Goal: Task Accomplishment & Management: Complete application form

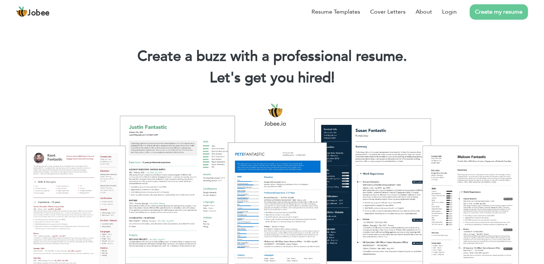
click at [495, 10] on link "Create my resume" at bounding box center [498, 11] width 58 height 15
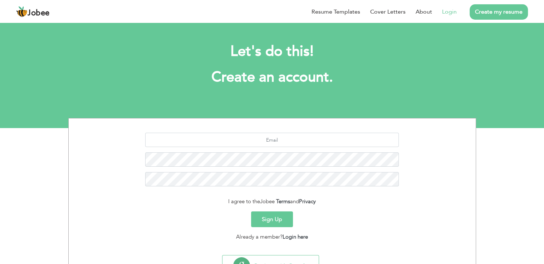
click at [449, 12] on link "Login" at bounding box center [449, 12] width 15 height 9
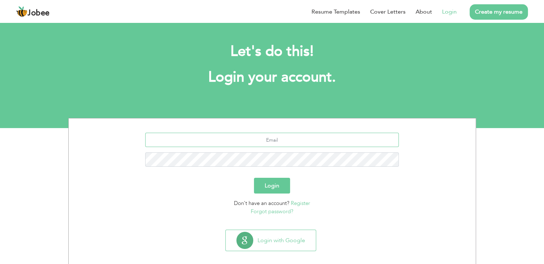
click at [333, 145] on input "text" at bounding box center [271, 140] width 253 height 14
click at [333, 145] on input "u" at bounding box center [271, 140] width 253 height 14
type input "[EMAIL_ADDRESS][DOMAIN_NAME]"
click at [254, 178] on button "Login" at bounding box center [272, 186] width 36 height 16
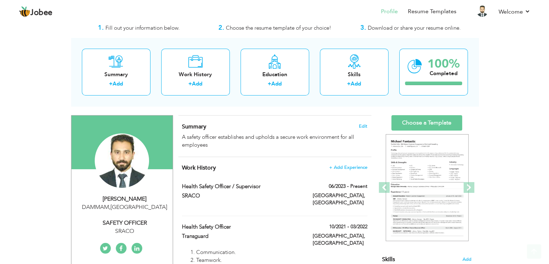
scroll to position [19, 0]
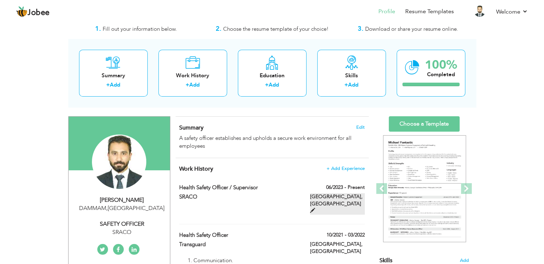
click at [340, 200] on label "[GEOGRAPHIC_DATA], [GEOGRAPHIC_DATA]" at bounding box center [337, 203] width 55 height 21
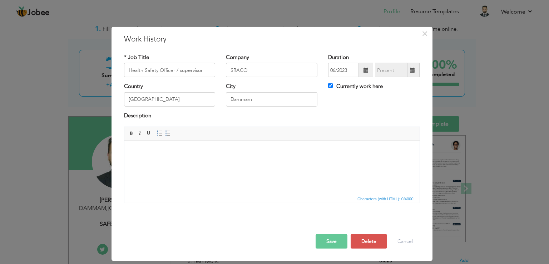
click at [327, 87] on div "Currently work here" at bounding box center [374, 90] width 102 height 15
click at [334, 86] on label "Currently work here" at bounding box center [355, 87] width 55 height 8
click at [333, 86] on input "Currently work here" at bounding box center [330, 85] width 5 height 5
checkbox input "false"
click at [407, 74] on input "09/2025" at bounding box center [391, 70] width 33 height 14
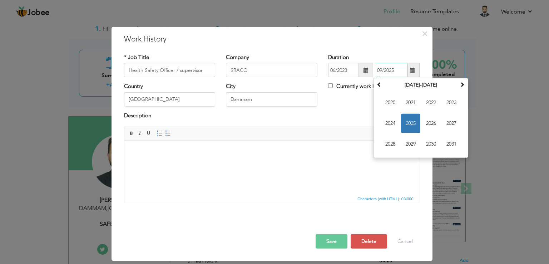
click at [411, 122] on span "2025" at bounding box center [410, 123] width 19 height 19
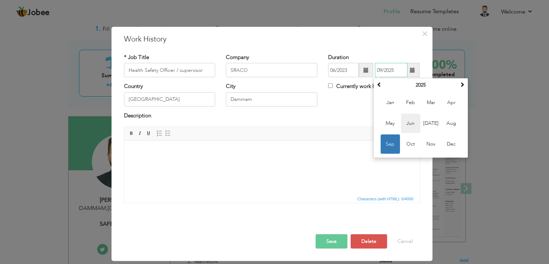
click at [413, 124] on span "Jun" at bounding box center [410, 123] width 19 height 19
type input "06/2025"
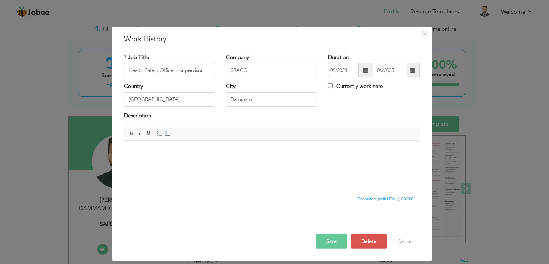
click at [325, 239] on button "Save" at bounding box center [332, 241] width 32 height 14
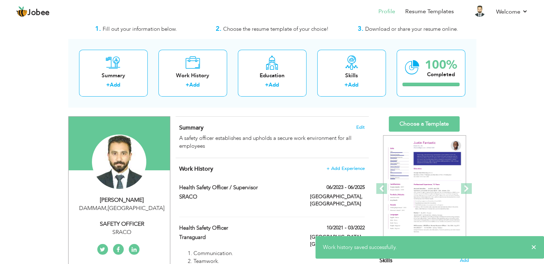
click at [125, 224] on div "SAFETY OFFICER" at bounding box center [122, 224] width 96 height 8
type input "Usama"
type input "Ejaz"
type input "+966536019970"
select select "number:191"
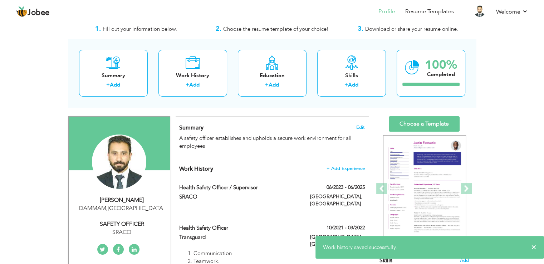
type input "DAMMAM"
select select "number:8"
type input "SRACO"
type input "SAFETY OFFICER"
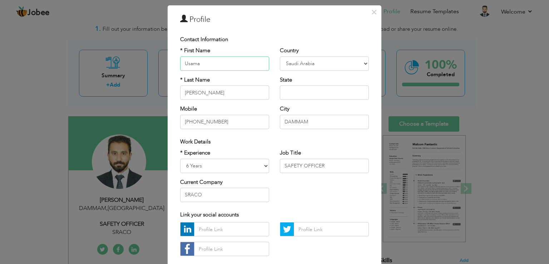
scroll to position [24, 0]
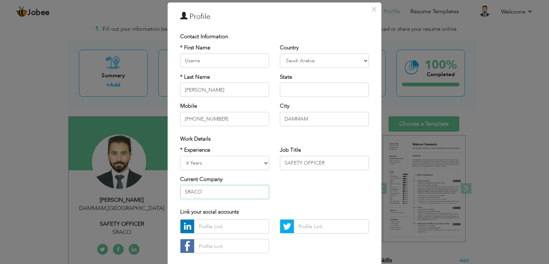
drag, startPoint x: 212, startPoint y: 192, endPoint x: 159, endPoint y: 179, distance: 54.7
click at [159, 179] on div "× Profile Contact Information * First Name Usama * Last Name Ejaz U.K" at bounding box center [274, 132] width 549 height 264
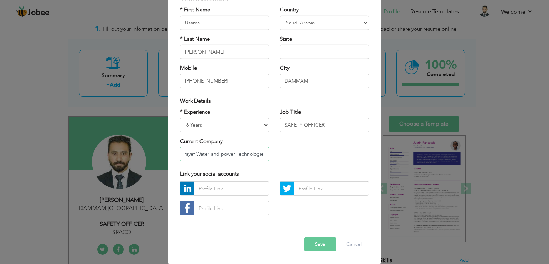
type input "Al Khorayef Water and power Technologies"
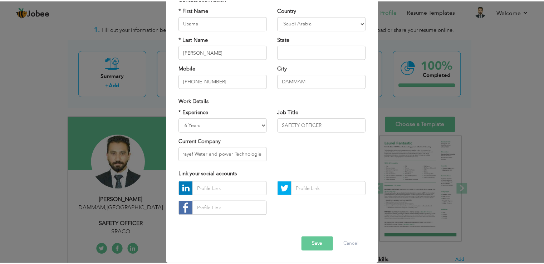
scroll to position [0, 0]
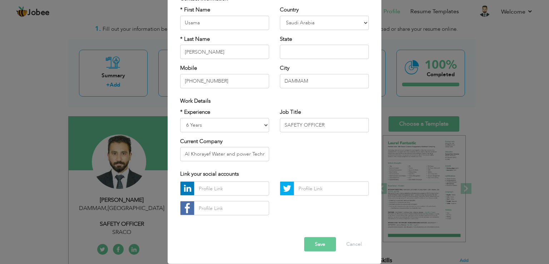
click at [316, 243] on button "Save" at bounding box center [320, 244] width 32 height 14
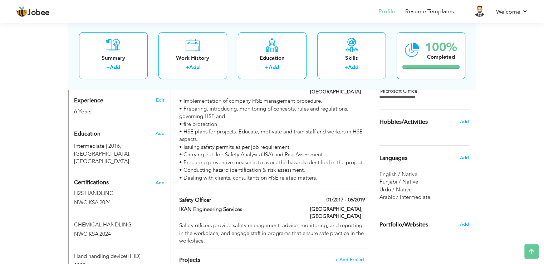
scroll to position [275, 0]
click at [159, 181] on span "Add" at bounding box center [159, 183] width 9 height 5
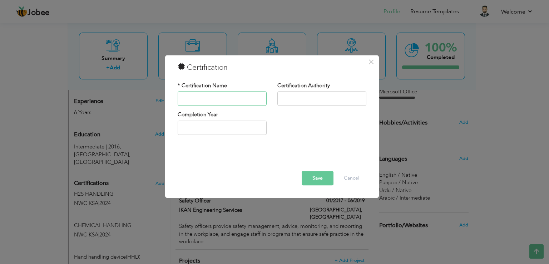
click at [246, 98] on input "text" at bounding box center [222, 98] width 89 height 14
click at [357, 180] on button "Cancel" at bounding box center [352, 178] width 30 height 14
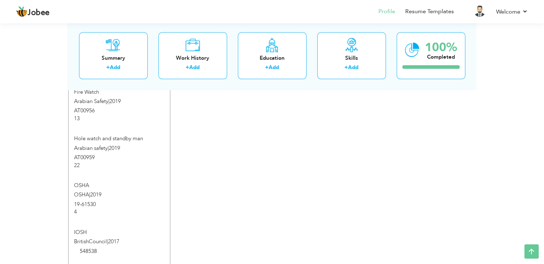
scroll to position [816, 0]
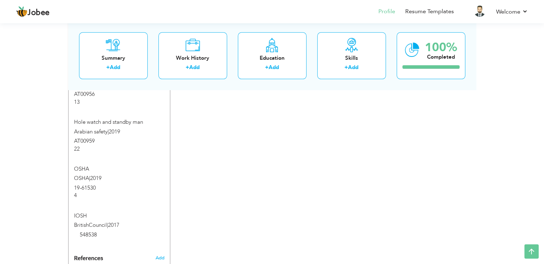
click at [143, 174] on label "OSHA | 2019" at bounding box center [119, 178] width 90 height 8
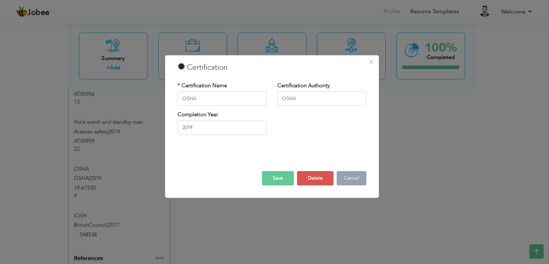
click at [350, 174] on button "Cancel" at bounding box center [352, 178] width 30 height 14
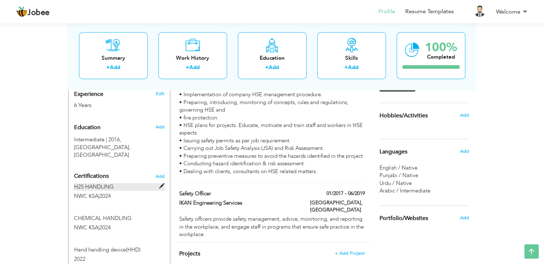
scroll to position [283, 0]
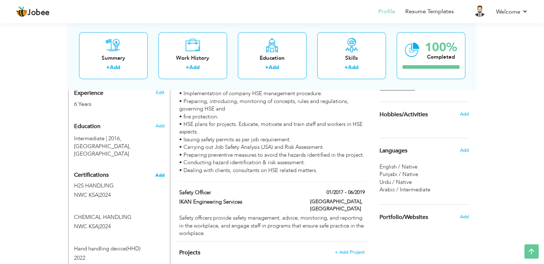
click at [159, 173] on span "Add" at bounding box center [159, 175] width 9 height 5
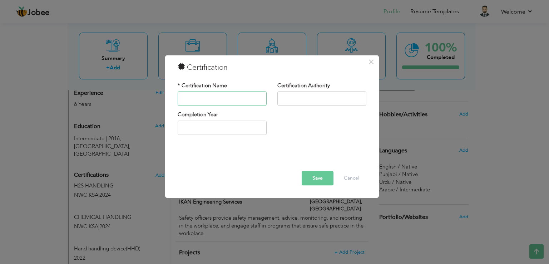
click at [199, 98] on input "text" at bounding box center [222, 98] width 89 height 14
type input "First Aider"
type input "Red Cresent KSA"
type input "2025"
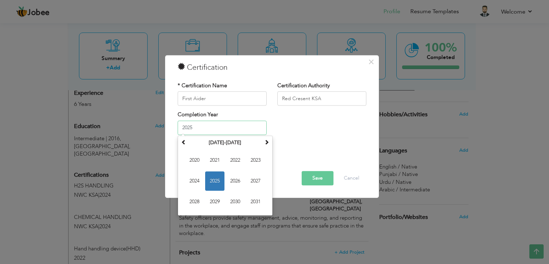
click at [222, 179] on span "2025" at bounding box center [214, 180] width 19 height 19
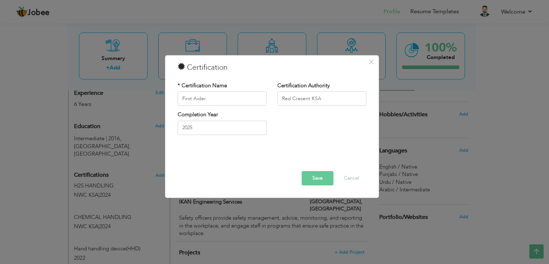
click at [316, 179] on button "Save" at bounding box center [318, 178] width 32 height 14
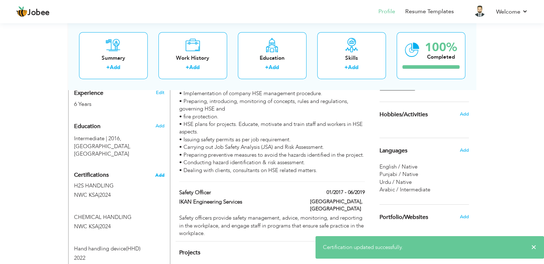
click at [160, 173] on span "Add" at bounding box center [159, 175] width 9 height 5
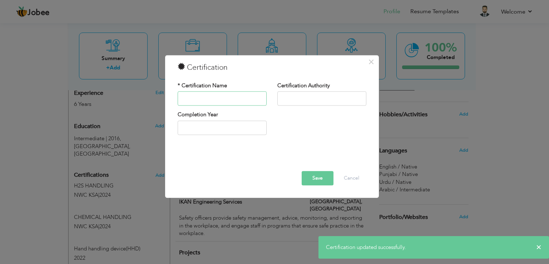
click at [208, 102] on input "text" at bounding box center [222, 98] width 89 height 14
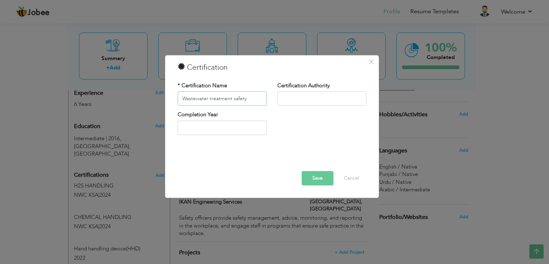
type input "Wastewater treatment safety"
type input "NWC KSA"
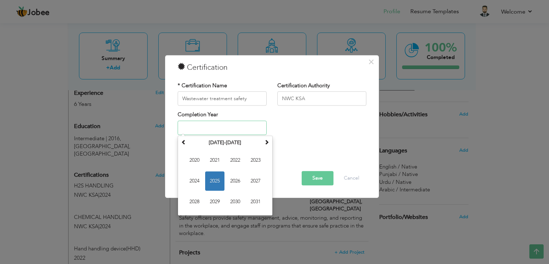
click at [218, 184] on span "2025" at bounding box center [214, 180] width 19 height 19
type input "2025"
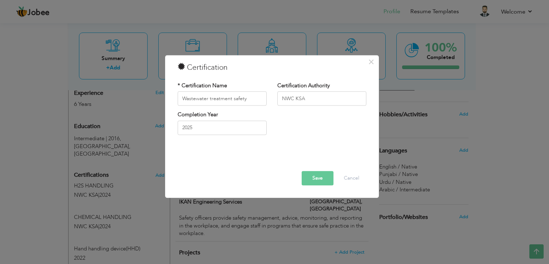
click at [313, 176] on button "Save" at bounding box center [318, 178] width 32 height 14
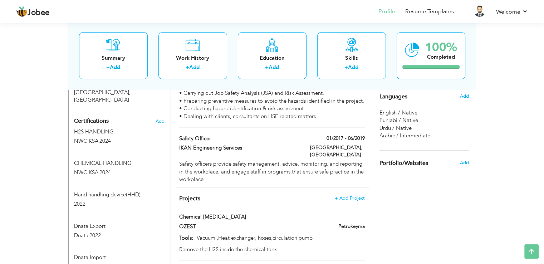
scroll to position [338, 0]
click at [159, 118] on span "Add" at bounding box center [159, 120] width 9 height 5
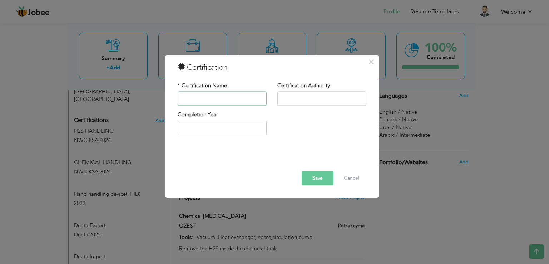
click at [202, 102] on input "text" at bounding box center [222, 98] width 89 height 14
drag, startPoint x: 213, startPoint y: 91, endPoint x: 213, endPoint y: 96, distance: 5.0
click at [213, 96] on input "OFFICER" at bounding box center [222, 98] width 89 height 14
type input "O"
type input "Office Safety"
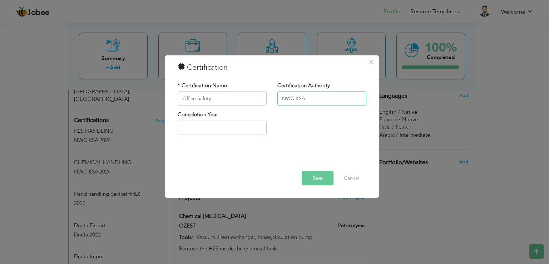
type input "NWC KSA"
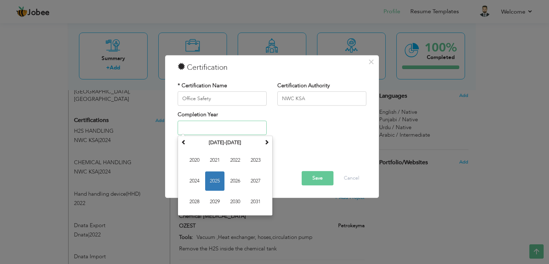
click at [216, 133] on input "text" at bounding box center [222, 127] width 89 height 14
click at [210, 175] on span "2025" at bounding box center [214, 180] width 19 height 19
type input "2025"
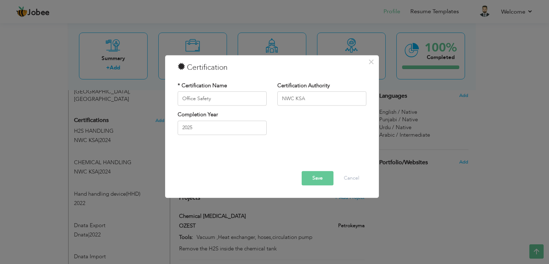
click at [310, 181] on button "Save" at bounding box center [318, 178] width 32 height 14
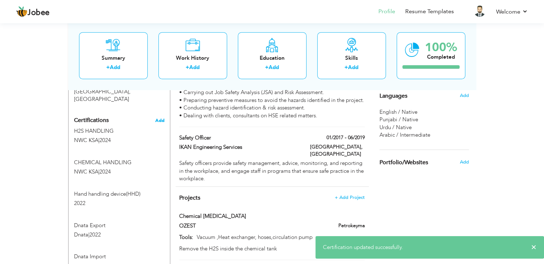
scroll to position [331, 0]
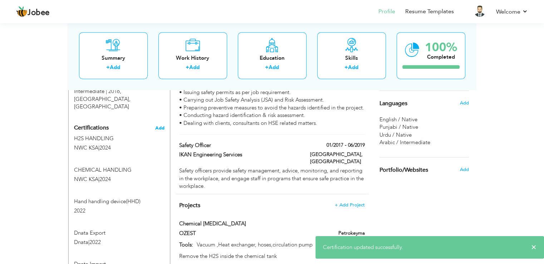
click at [159, 125] on span "Add" at bounding box center [159, 127] width 9 height 5
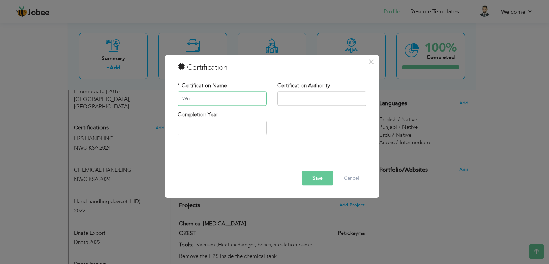
type input "W"
type input "Permit to work"
type input "NWC KSA"
click at [184, 125] on input "text" at bounding box center [222, 127] width 89 height 14
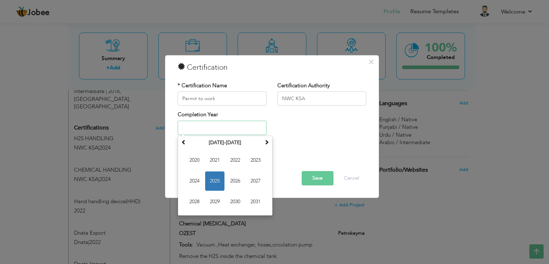
click at [210, 176] on span "2025" at bounding box center [214, 180] width 19 height 19
type input "2025"
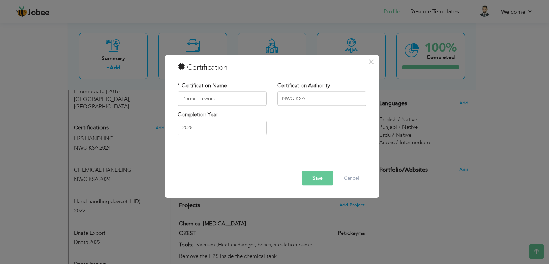
click at [309, 179] on button "Save" at bounding box center [318, 178] width 32 height 14
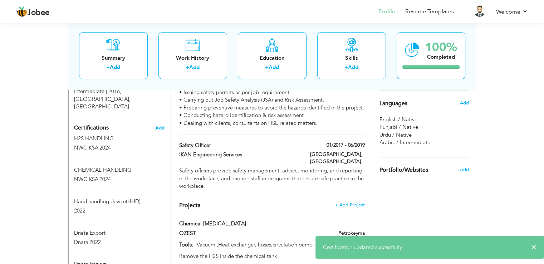
click at [162, 125] on span "Add" at bounding box center [159, 127] width 9 height 5
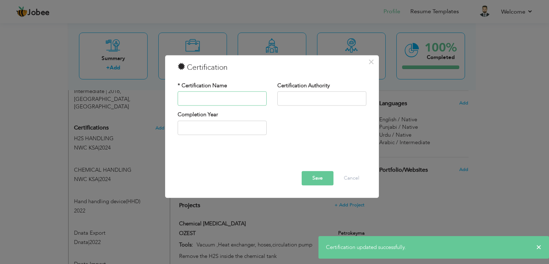
click at [200, 99] on input "text" at bounding box center [222, 98] width 89 height 14
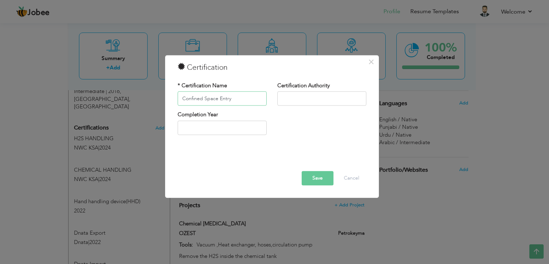
type input "Confined Space Entry"
type input "NWC KSA"
click at [208, 130] on input "text" at bounding box center [222, 127] width 89 height 14
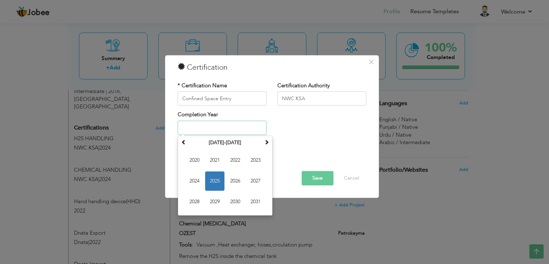
click at [214, 179] on span "2025" at bounding box center [214, 180] width 19 height 19
type input "2025"
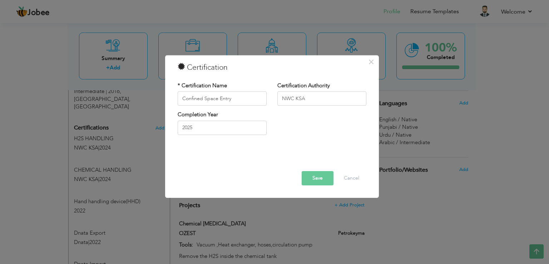
click at [311, 173] on button "Save" at bounding box center [318, 178] width 32 height 14
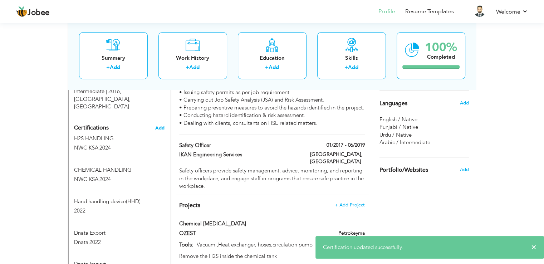
click at [158, 125] on span "Add" at bounding box center [159, 127] width 9 height 5
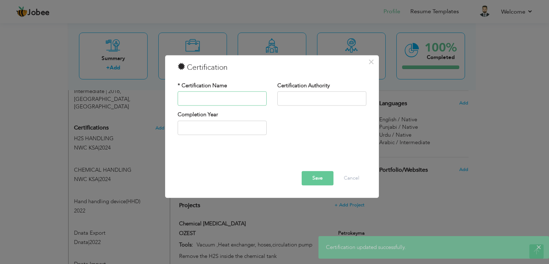
click at [213, 96] on input "text" at bounding box center [222, 98] width 89 height 14
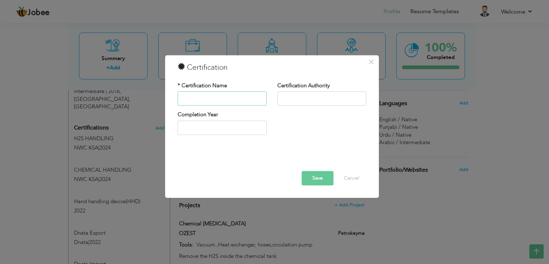
type input "H"
type input "Work At Height"
type input "NWC KSA"
click at [228, 125] on input "text" at bounding box center [222, 127] width 89 height 14
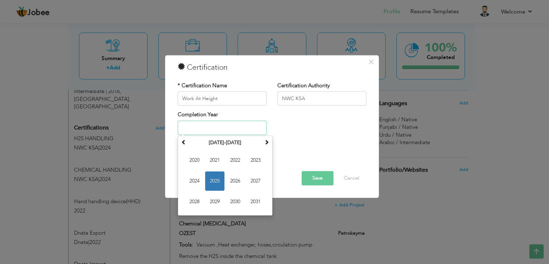
click at [217, 179] on span "2025" at bounding box center [214, 180] width 19 height 19
type input "2025"
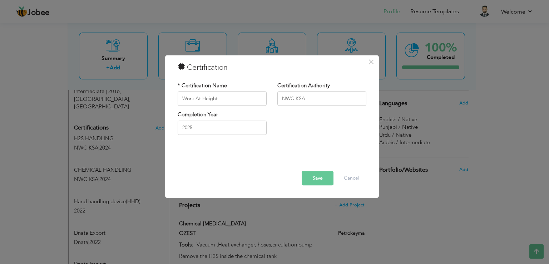
click at [317, 178] on button "Save" at bounding box center [318, 178] width 32 height 14
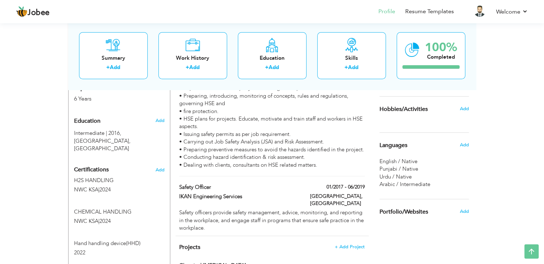
scroll to position [289, 0]
click at [159, 167] on span "Add" at bounding box center [159, 169] width 9 height 5
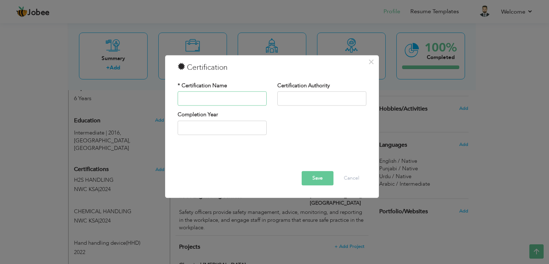
click at [230, 94] on input "text" at bounding box center [222, 98] width 89 height 14
click at [349, 178] on button "Cancel" at bounding box center [352, 178] width 30 height 14
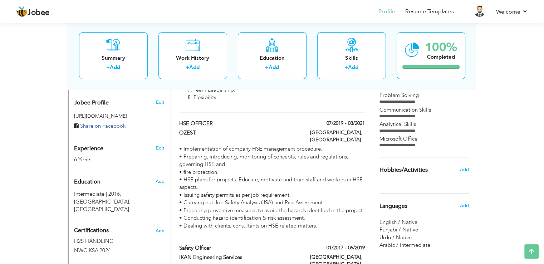
scroll to position [229, 0]
click at [427, 112] on div "Communication Skills" at bounding box center [423, 110] width 89 height 11
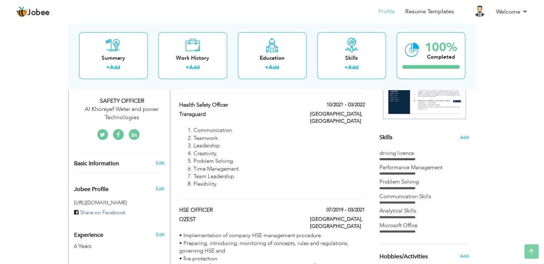
scroll to position [0, 0]
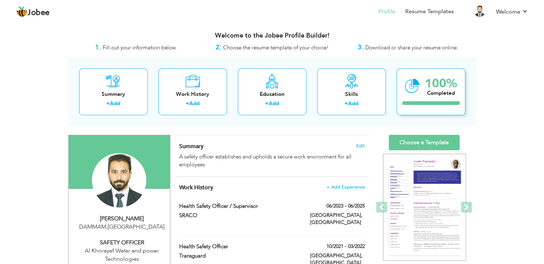
click at [425, 93] on div "Completed" at bounding box center [441, 93] width 32 height 8
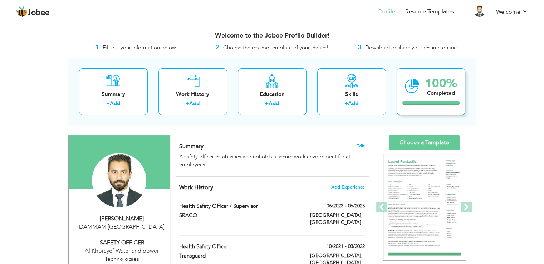
click at [430, 108] on div "100% Completed" at bounding box center [430, 91] width 69 height 47
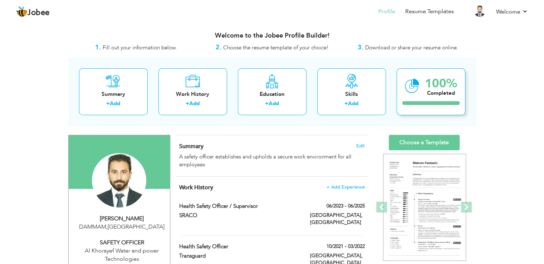
click at [430, 108] on div "100% Completed" at bounding box center [430, 91] width 69 height 47
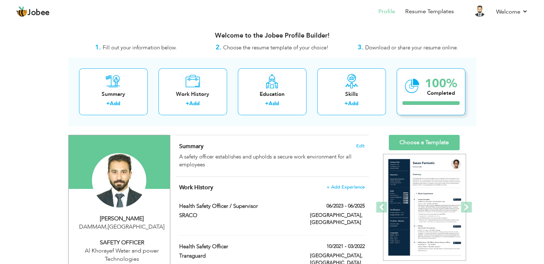
click at [449, 84] on div "100%" at bounding box center [441, 84] width 32 height 12
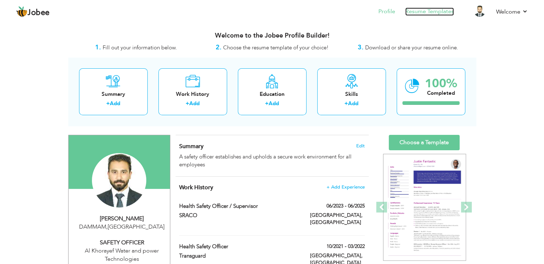
click at [442, 13] on link "Resume Templates" at bounding box center [429, 12] width 49 height 8
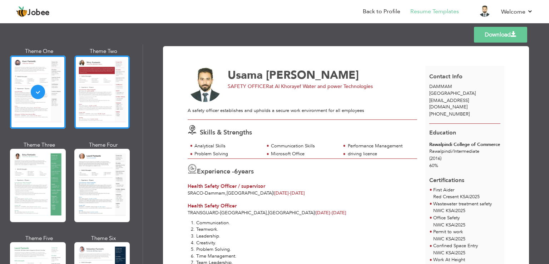
scroll to position [41, 0]
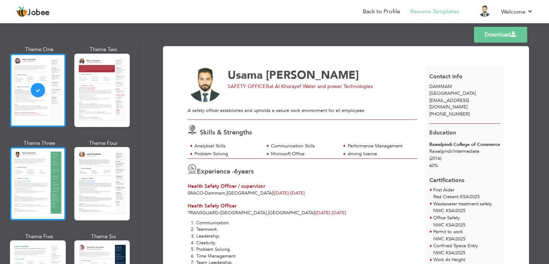
click at [52, 165] on div at bounding box center [38, 183] width 56 height 73
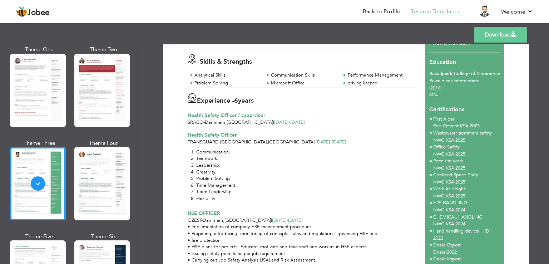
scroll to position [70, 0]
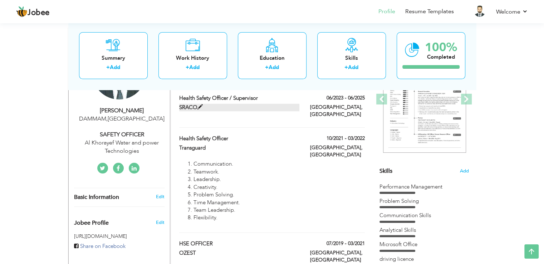
click at [200, 108] on span at bounding box center [199, 106] width 5 height 5
type input "Health Safety Officer / supervisor"
type input "SRACO"
type input "06/2023"
type input "06/2025"
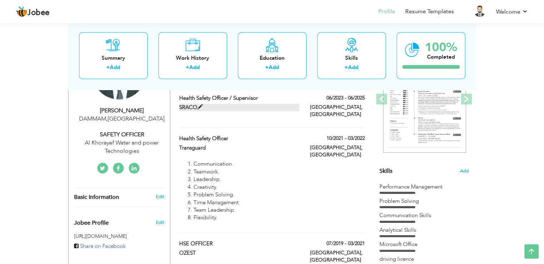
type input "Saudi Arabia"
type input "Dammam"
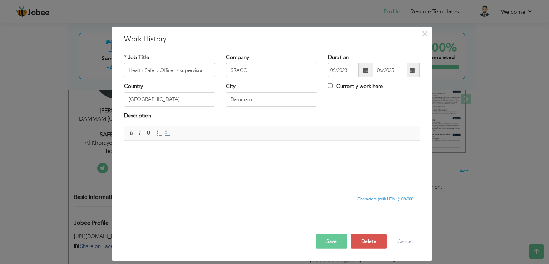
click at [188, 162] on html at bounding box center [271, 151] width 295 height 22
click at [199, 162] on html at bounding box center [271, 151] width 295 height 22
paste body
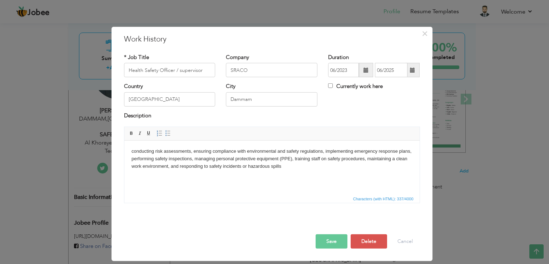
click at [134, 152] on body "conducting risk assessments, ensuring compliance with environmental and safety …" at bounding box center [271, 159] width 281 height 22
click at [187, 177] on html "Conducting risk assessments, ensuring compliance with environmental and safety …" at bounding box center [271, 158] width 295 height 36
click at [295, 172] on html "Conducting risk assessments, ensuring compliance with environmental and safety …" at bounding box center [271, 158] width 295 height 36
click at [328, 241] on button "Save" at bounding box center [332, 241] width 32 height 14
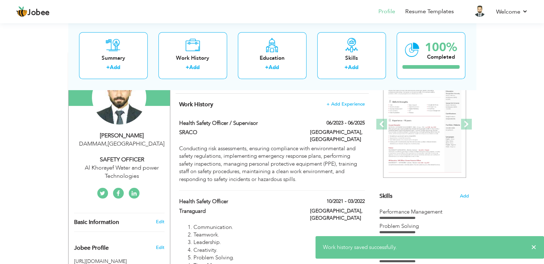
scroll to position [81, 0]
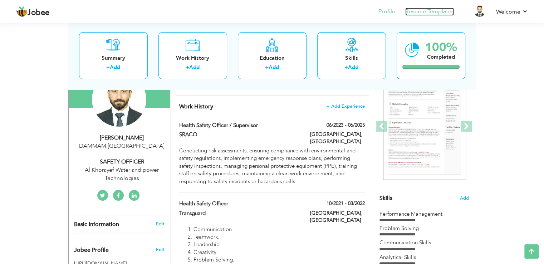
click at [425, 11] on link "Resume Templates" at bounding box center [429, 12] width 49 height 8
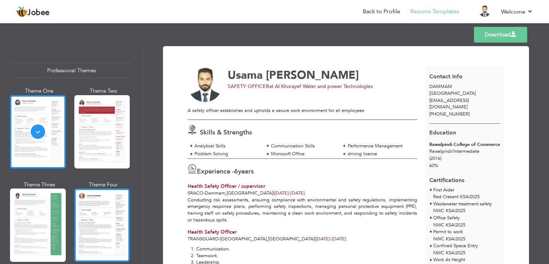
click at [106, 208] on div at bounding box center [102, 224] width 56 height 73
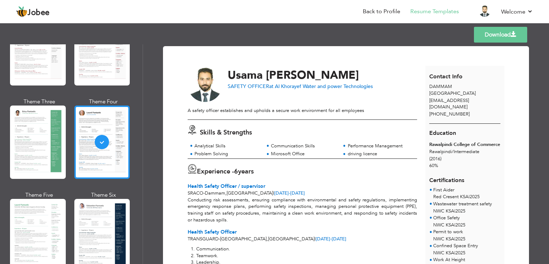
scroll to position [84, 0]
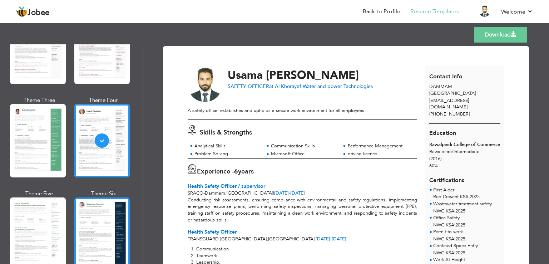
click at [106, 219] on div at bounding box center [102, 233] width 56 height 73
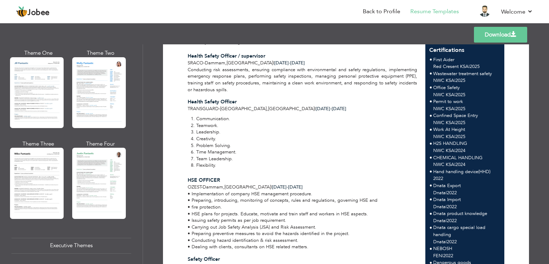
scroll to position [357, 0]
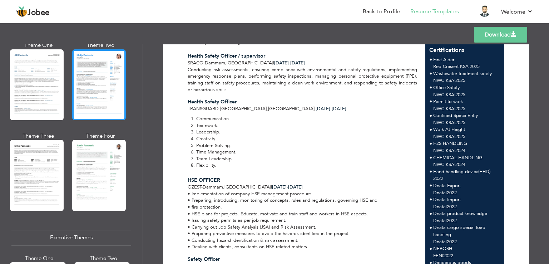
click at [109, 90] on div at bounding box center [99, 84] width 54 height 71
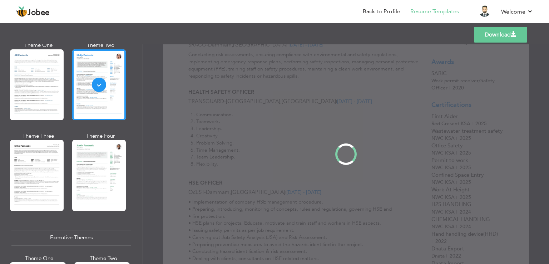
scroll to position [0, 0]
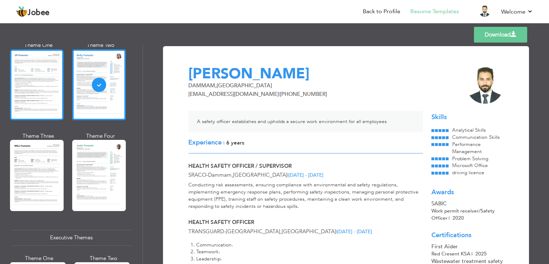
click at [31, 95] on div at bounding box center [37, 84] width 54 height 71
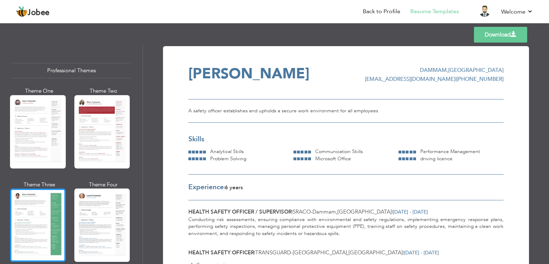
click at [39, 212] on div at bounding box center [38, 224] width 56 height 73
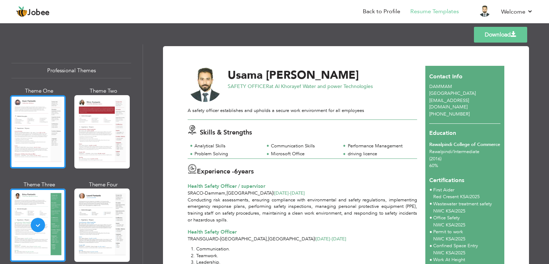
click at [46, 135] on div at bounding box center [38, 131] width 56 height 73
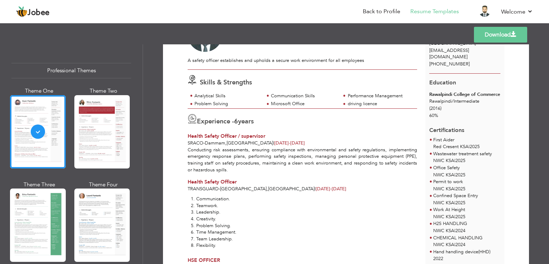
scroll to position [49, 0]
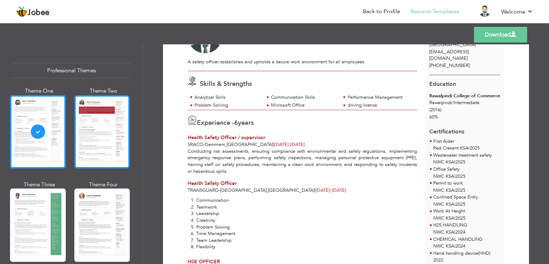
click at [114, 123] on div at bounding box center [102, 131] width 56 height 73
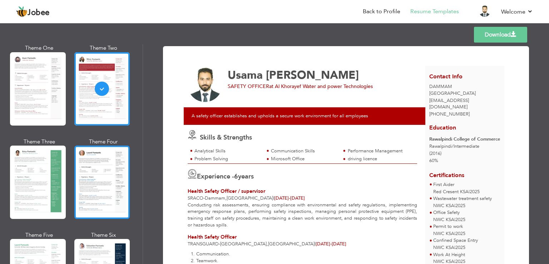
scroll to position [43, 0]
click at [95, 196] on div at bounding box center [102, 181] width 56 height 73
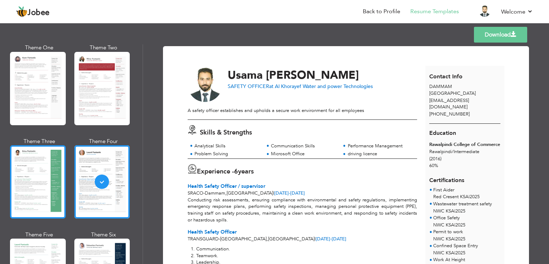
click at [45, 172] on div at bounding box center [38, 181] width 56 height 73
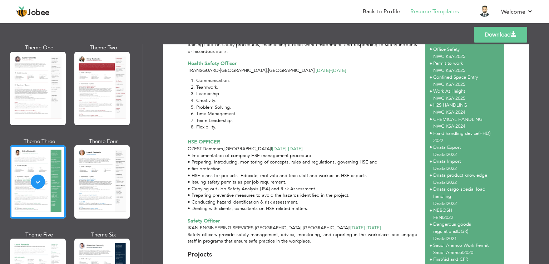
scroll to position [156, 0]
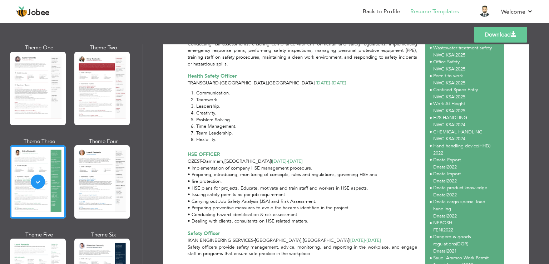
click at [510, 38] on link "Download" at bounding box center [500, 35] width 53 height 16
click at [338, 91] on li "Communication." at bounding box center [306, 93] width 221 height 7
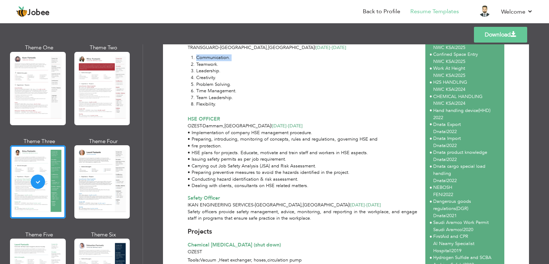
scroll to position [192, 0]
click at [277, 145] on div "• Implementation of company HSE management procedure. • Preparing, introducing,…" at bounding box center [303, 159] width 238 height 60
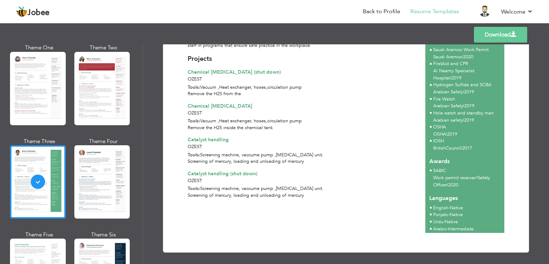
scroll to position [367, 0]
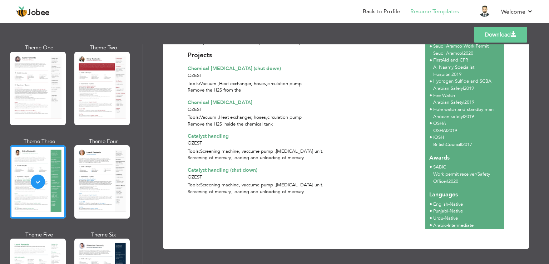
click at [266, 151] on span "Screening machine, vaccume pump ,[MEDICAL_DATA] unit." at bounding box center [261, 151] width 123 height 6
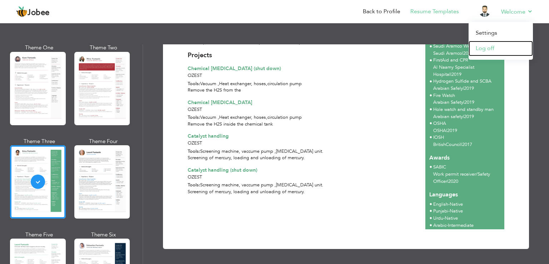
click at [479, 52] on link "Log off" at bounding box center [501, 48] width 64 height 15
